Goal: Transaction & Acquisition: Obtain resource

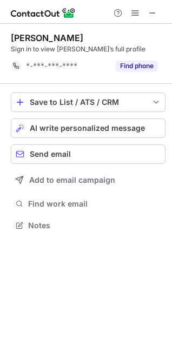
scroll to position [218, 172]
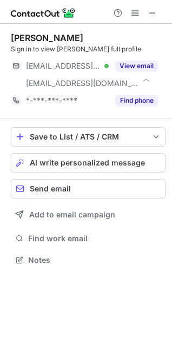
scroll to position [252, 172]
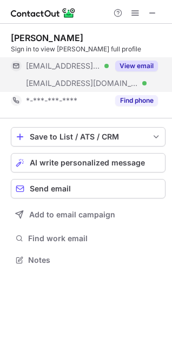
click at [128, 68] on button "View email" at bounding box center [136, 66] width 43 height 11
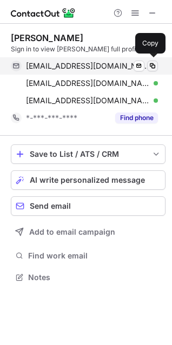
scroll to position [270, 172]
click at [155, 64] on span at bounding box center [152, 66] width 9 height 9
click at [151, 65] on span at bounding box center [152, 66] width 9 height 9
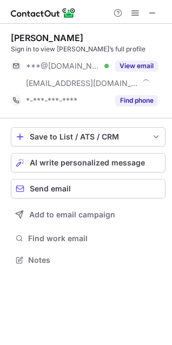
scroll to position [252, 172]
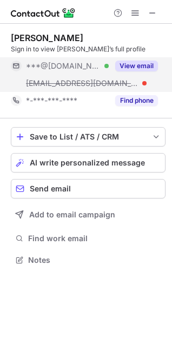
click at [150, 70] on button "View email" at bounding box center [136, 66] width 43 height 11
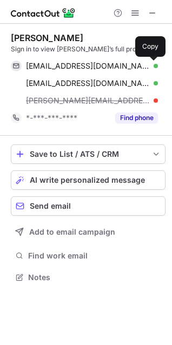
scroll to position [270, 172]
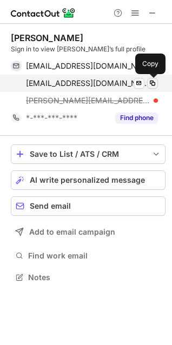
click at [155, 82] on span at bounding box center [152, 83] width 9 height 9
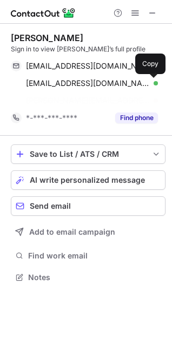
scroll to position [252, 172]
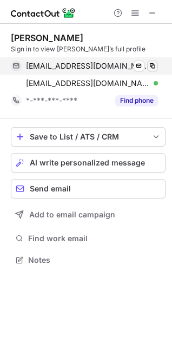
click at [149, 65] on span at bounding box center [152, 66] width 9 height 9
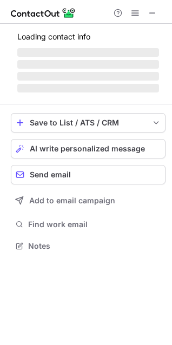
scroll to position [252, 172]
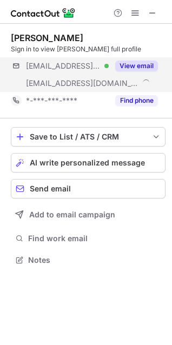
click at [165, 58] on div "***@me.com Verified ***@meetzeplumbing.com View email" at bounding box center [88, 74] width 155 height 35
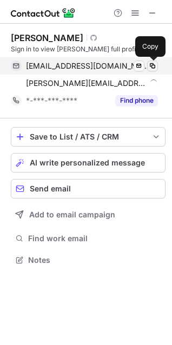
click at [148, 62] on span at bounding box center [152, 66] width 9 height 9
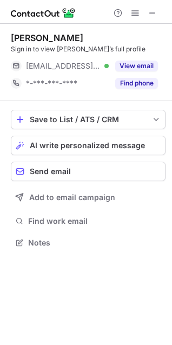
scroll to position [235, 172]
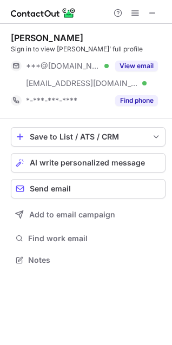
scroll to position [252, 172]
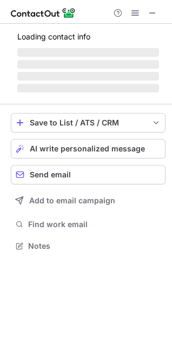
scroll to position [235, 172]
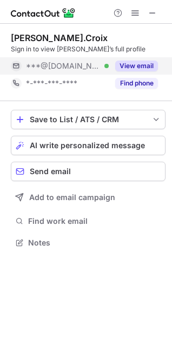
click at [136, 63] on button "View email" at bounding box center [136, 66] width 43 height 11
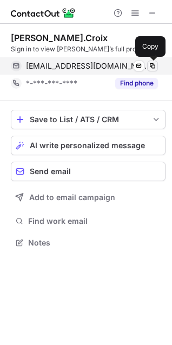
click at [149, 63] on span at bounding box center [152, 66] width 9 height 9
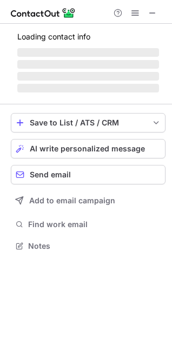
scroll to position [235, 172]
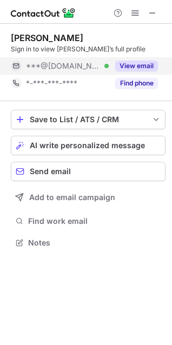
click at [157, 59] on div "View email" at bounding box center [133, 65] width 49 height 17
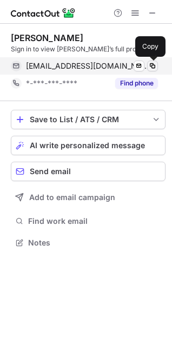
click at [156, 63] on span at bounding box center [152, 66] width 9 height 9
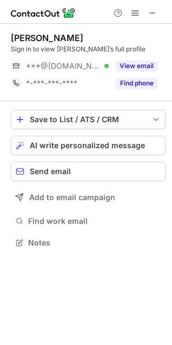
scroll to position [235, 172]
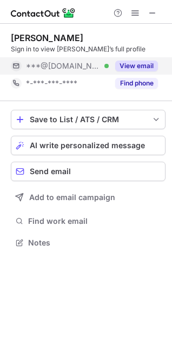
click at [138, 62] on button "View email" at bounding box center [136, 66] width 43 height 11
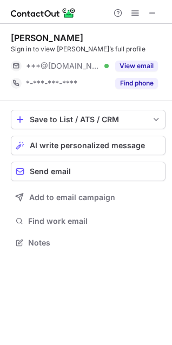
scroll to position [235, 172]
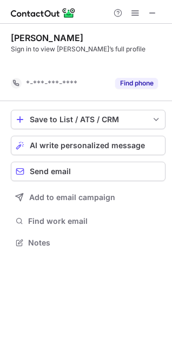
scroll to position [218, 172]
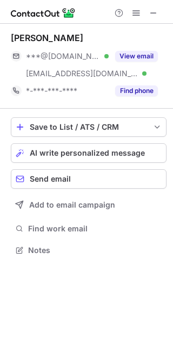
scroll to position [243, 173]
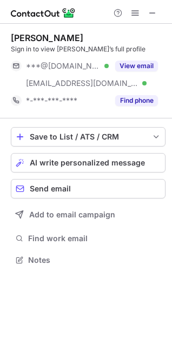
scroll to position [252, 172]
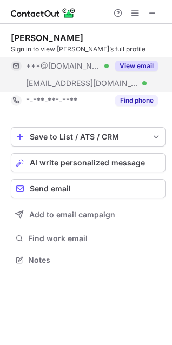
click at [130, 61] on button "View email" at bounding box center [136, 66] width 43 height 11
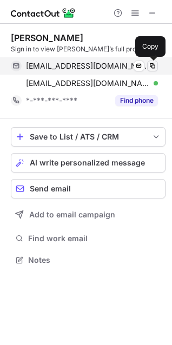
click at [155, 65] on span at bounding box center [152, 66] width 9 height 9
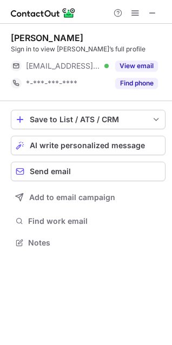
scroll to position [235, 172]
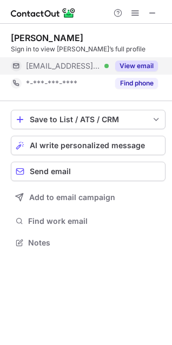
click at [139, 62] on button "View email" at bounding box center [136, 66] width 43 height 11
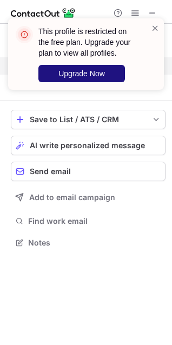
click at [101, 66] on button "Upgrade Now" at bounding box center [81, 73] width 86 height 17
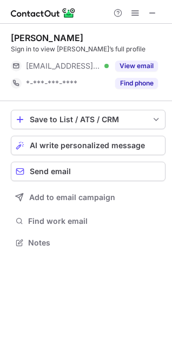
click at [141, 65] on button "View email" at bounding box center [136, 66] width 43 height 11
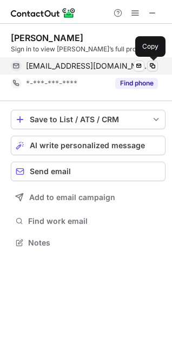
click at [154, 64] on span at bounding box center [152, 66] width 9 height 9
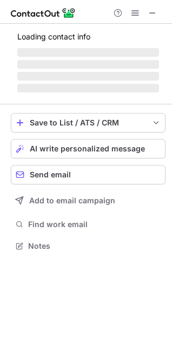
scroll to position [252, 172]
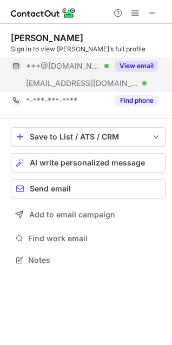
click at [135, 64] on button "View email" at bounding box center [136, 66] width 43 height 11
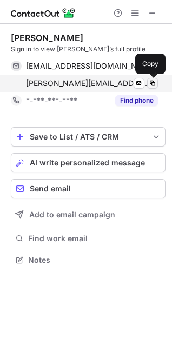
click at [156, 78] on button at bounding box center [152, 83] width 11 height 11
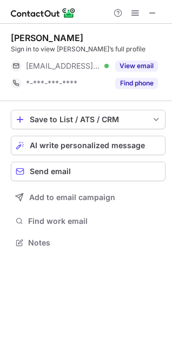
scroll to position [235, 172]
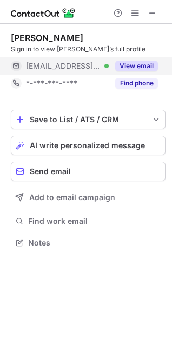
click at [122, 65] on button "View email" at bounding box center [136, 66] width 43 height 11
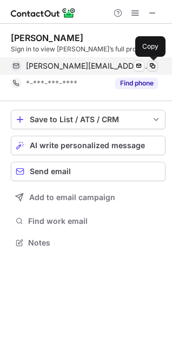
click at [152, 64] on span at bounding box center [152, 66] width 9 height 9
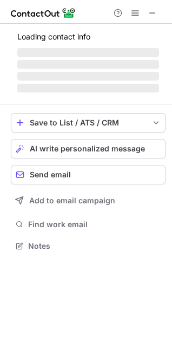
scroll to position [252, 172]
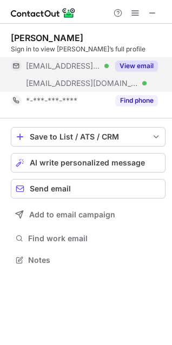
click at [144, 63] on button "View email" at bounding box center [136, 66] width 43 height 11
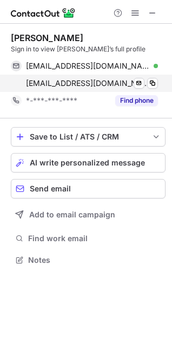
click at [158, 89] on div "damonbromagem@leesair.com Verified Send email Copy" at bounding box center [84, 83] width 147 height 17
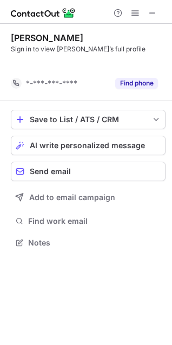
scroll to position [218, 172]
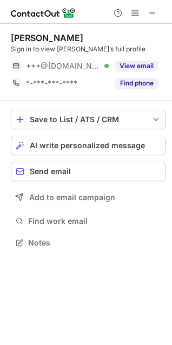
scroll to position [235, 172]
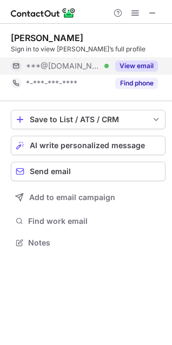
click at [141, 62] on button "View email" at bounding box center [136, 66] width 43 height 11
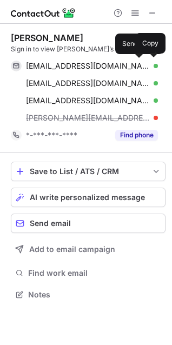
scroll to position [287, 172]
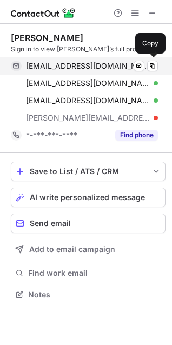
click at [145, 62] on div "[EMAIL_ADDRESS][DOMAIN_NAME] Verified" at bounding box center [92, 66] width 132 height 10
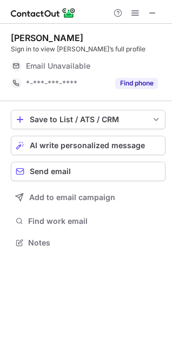
scroll to position [235, 172]
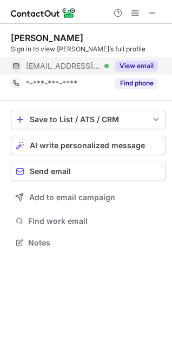
click at [116, 58] on div "View email" at bounding box center [133, 65] width 49 height 17
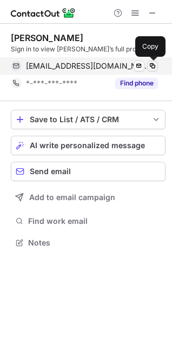
click at [155, 64] on span at bounding box center [152, 66] width 9 height 9
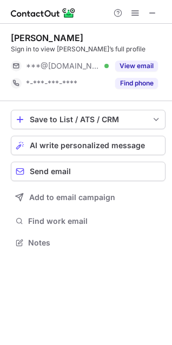
scroll to position [235, 172]
click at [138, 60] on div "View email" at bounding box center [133, 65] width 49 height 17
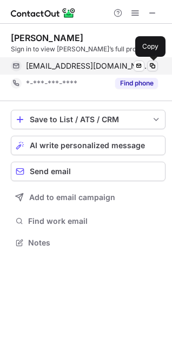
click at [156, 63] on span at bounding box center [152, 66] width 9 height 9
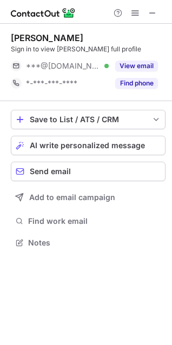
scroll to position [235, 172]
